Goal: Transaction & Acquisition: Purchase product/service

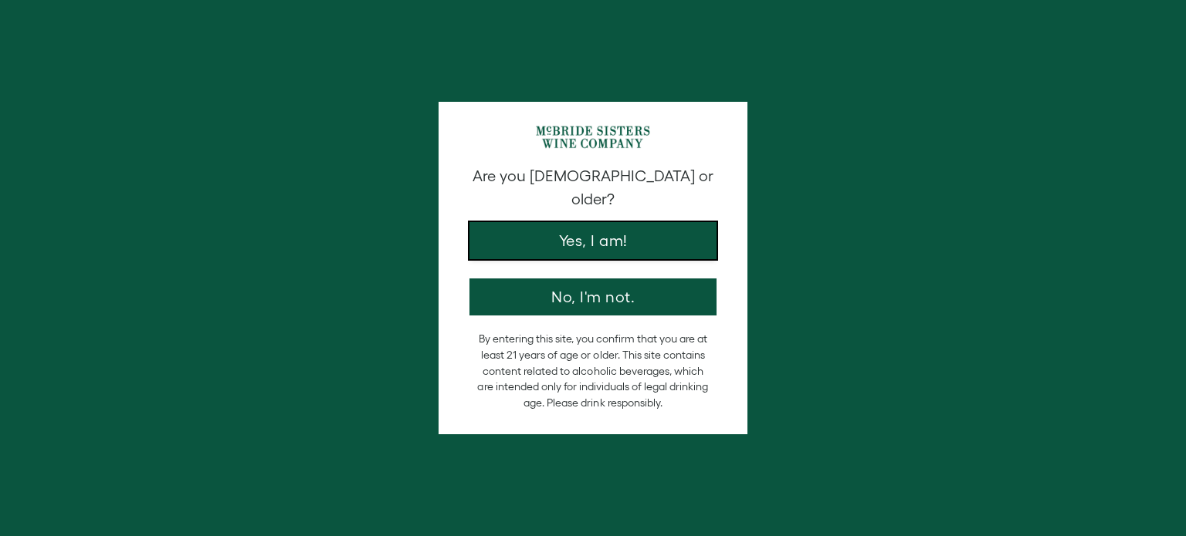
click at [614, 230] on button "Yes, I am!" at bounding box center [592, 240] width 247 height 37
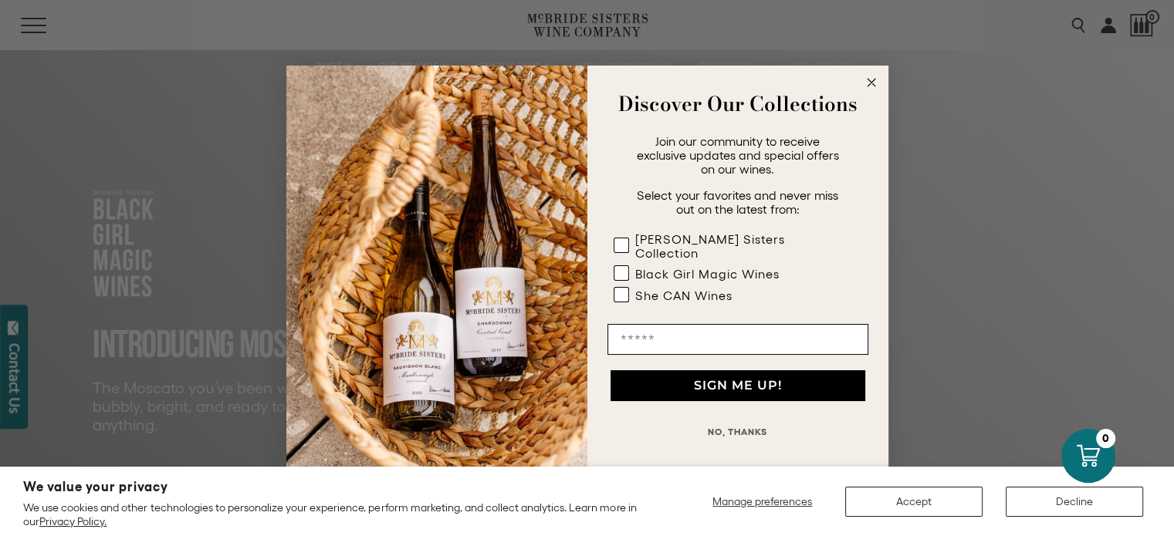
click at [717, 426] on button "NO, THANKS" at bounding box center [737, 432] width 261 height 31
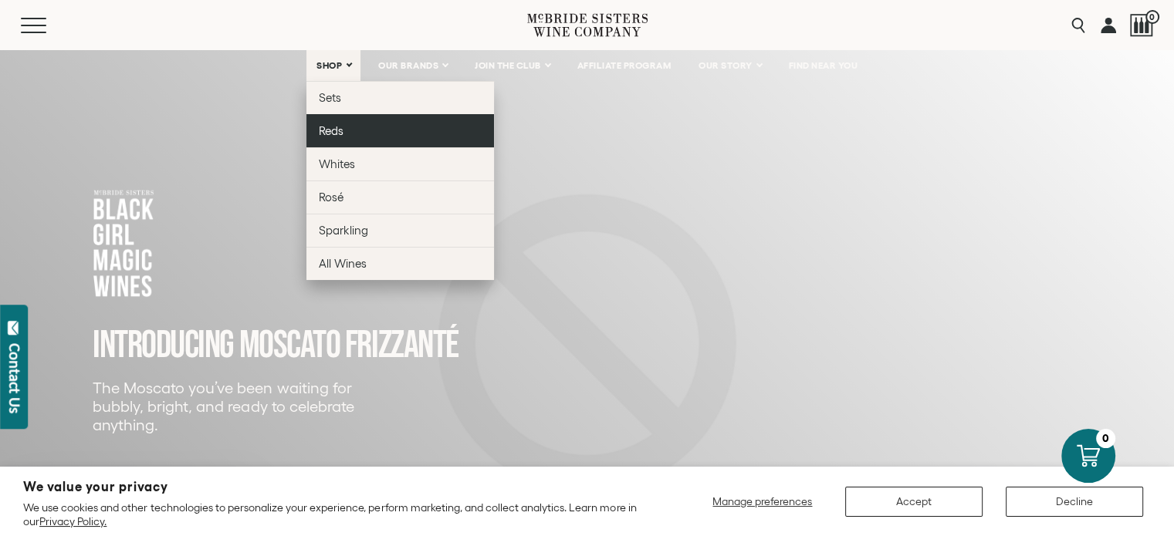
click at [319, 130] on span "Reds" at bounding box center [331, 130] width 25 height 13
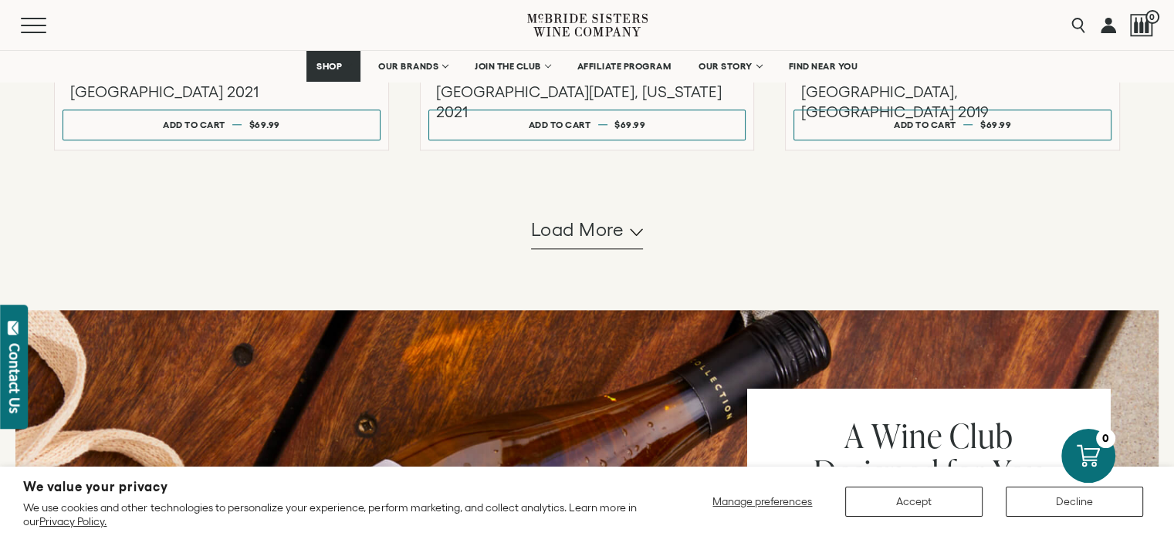
scroll to position [1621, 0]
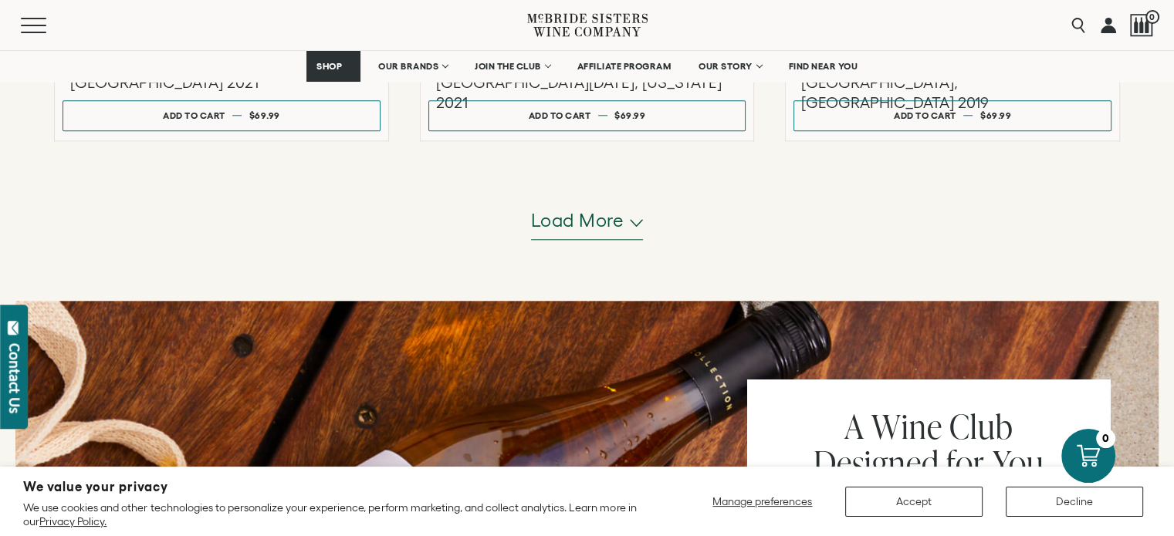
click at [587, 218] on span "Load more" at bounding box center [577, 221] width 93 height 26
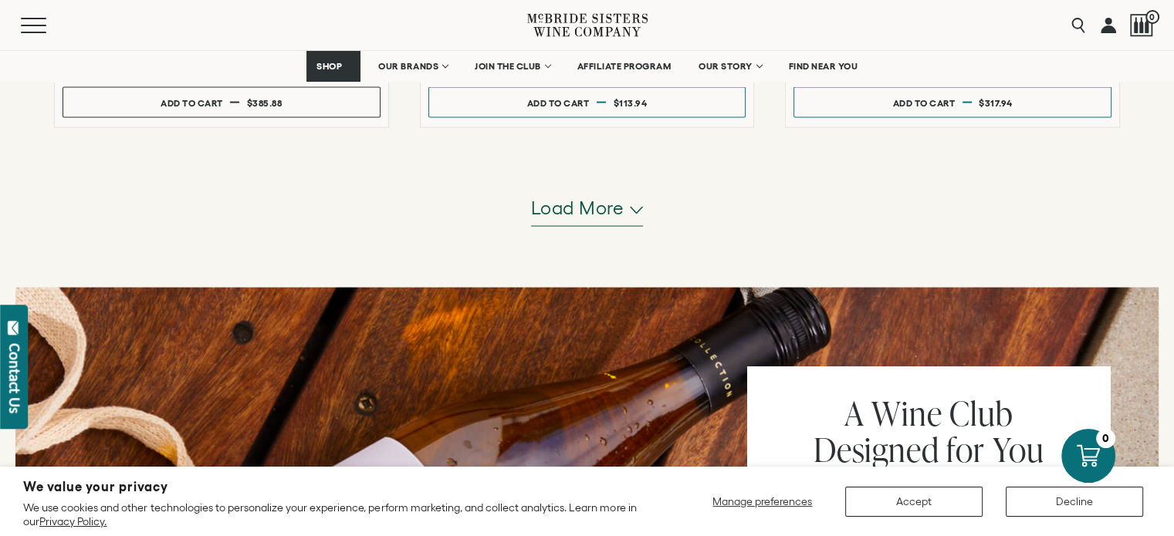
scroll to position [3088, 0]
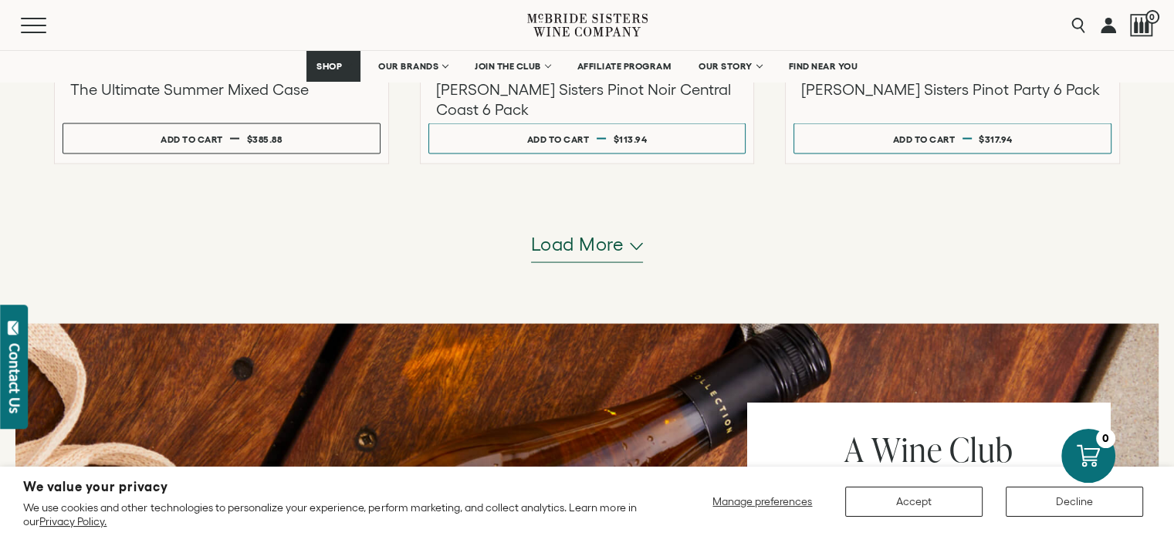
click at [587, 250] on span "Load more" at bounding box center [577, 245] width 93 height 26
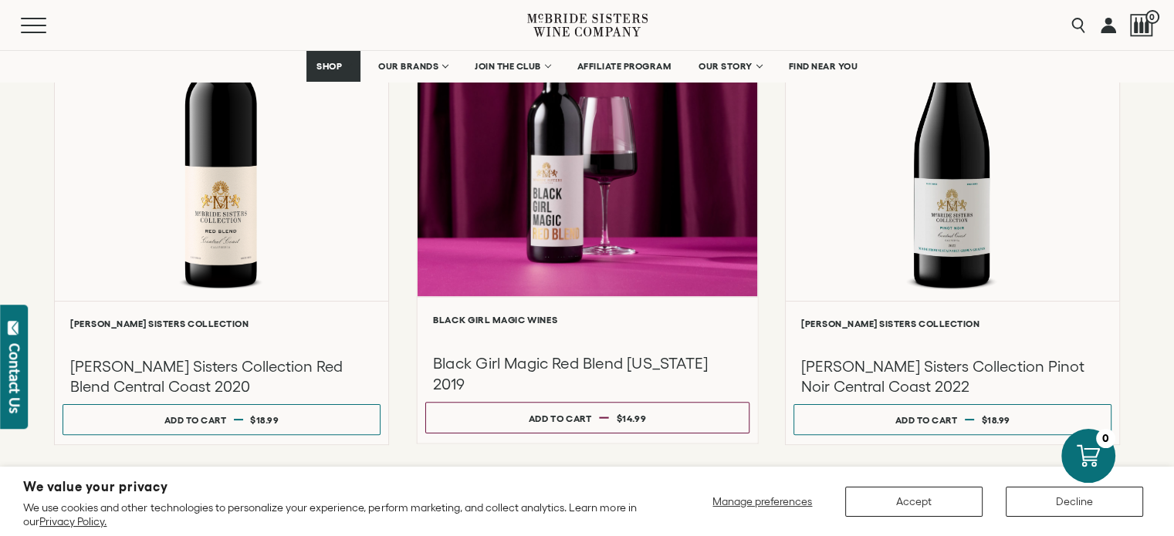
scroll to position [309, 0]
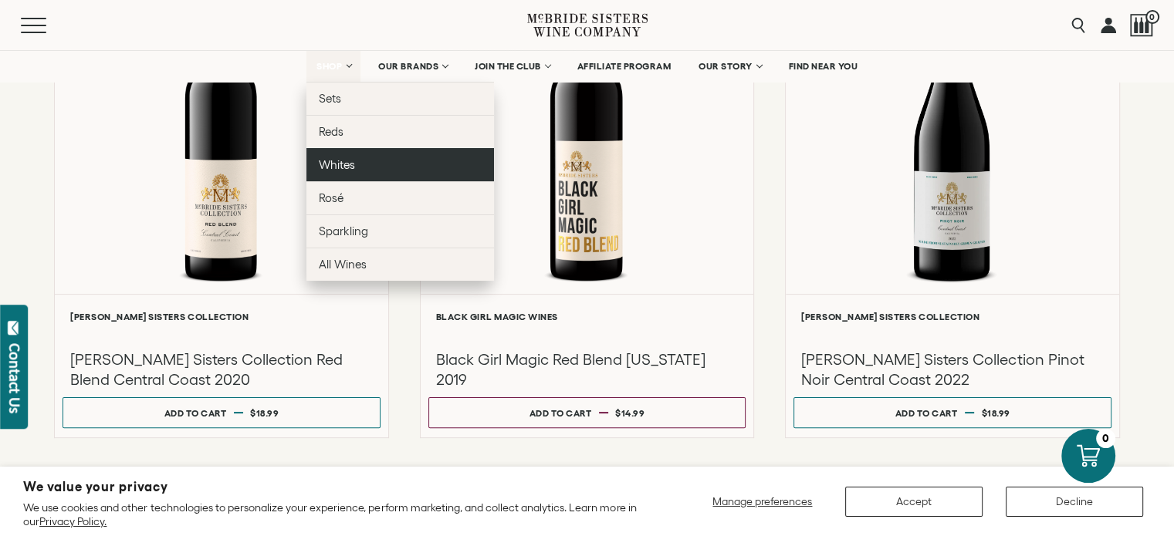
click at [334, 163] on span "Whites" at bounding box center [337, 164] width 36 height 13
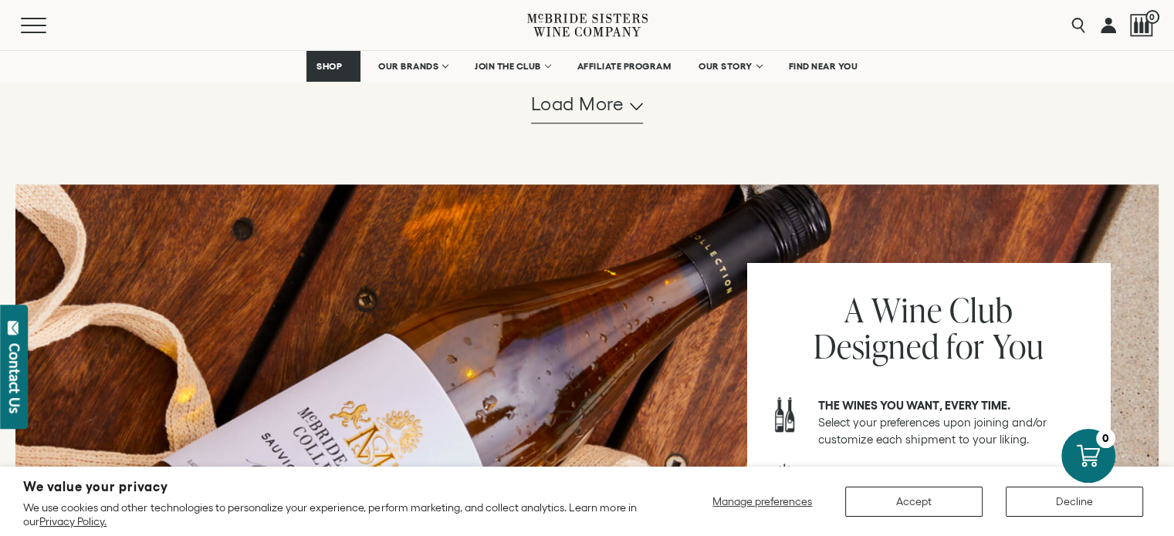
scroll to position [1698, 0]
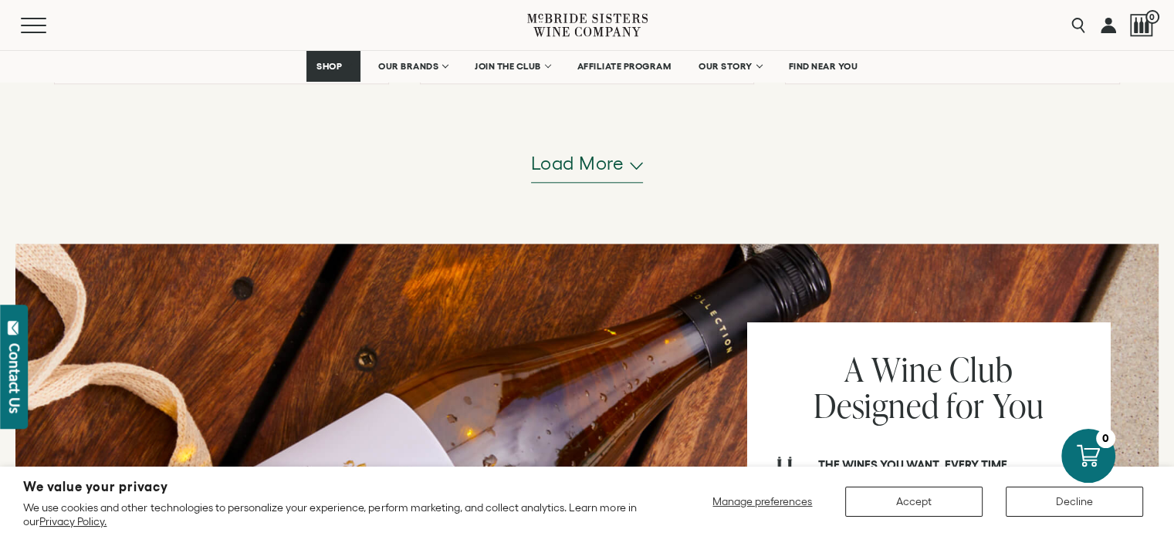
click at [597, 158] on span "Load more" at bounding box center [577, 164] width 93 height 26
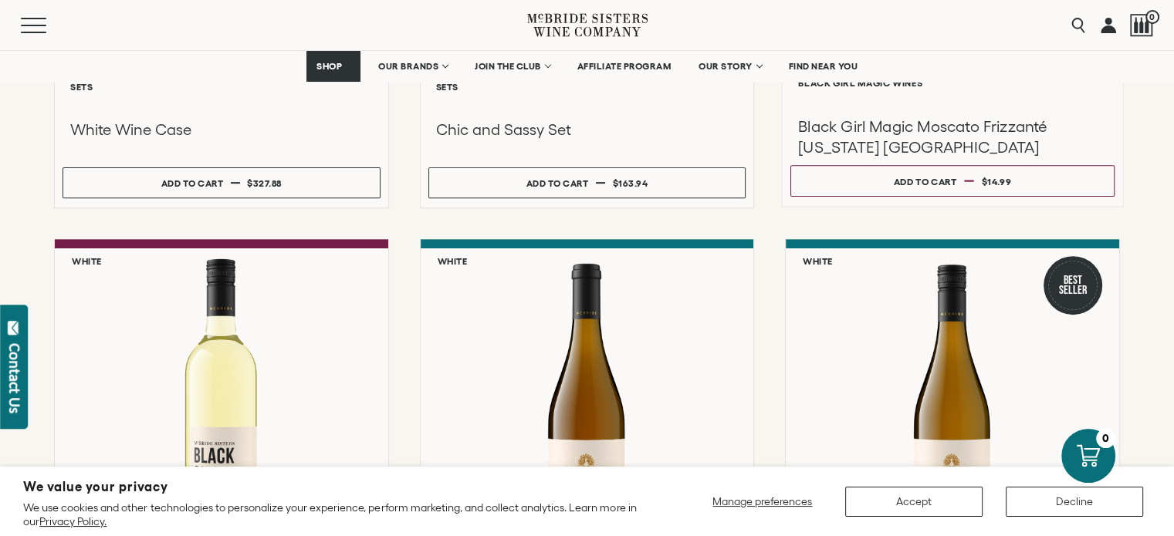
scroll to position [0, 0]
